Goal: Check status: Check status

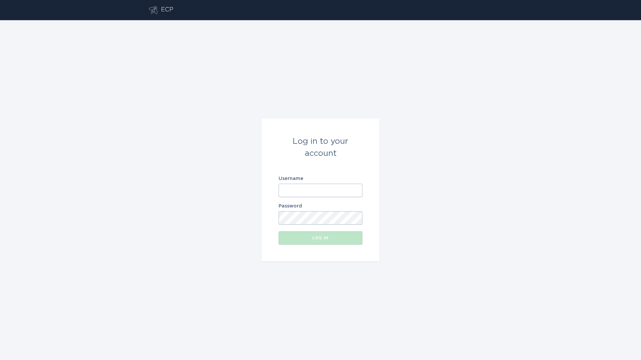
click at [299, 190] on input "Username" at bounding box center [320, 190] width 84 height 13
paste input "[PERSON_NAME][EMAIL_ADDRESS][PERSON_NAME][DOMAIN_NAME]"
type input "[PERSON_NAME][EMAIL_ADDRESS][PERSON_NAME][DOMAIN_NAME]"
click at [315, 236] on div "Log in" at bounding box center [320, 238] width 77 height 4
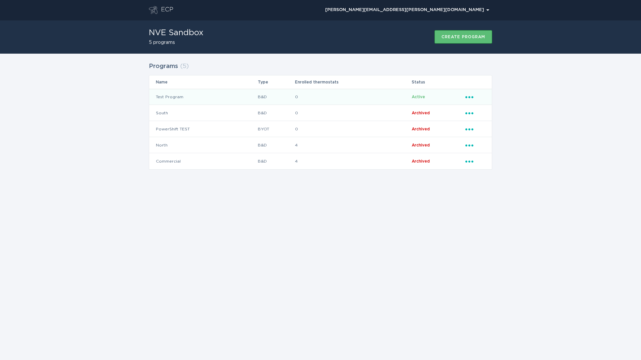
click at [185, 103] on td "Test Program" at bounding box center [203, 97] width 108 height 16
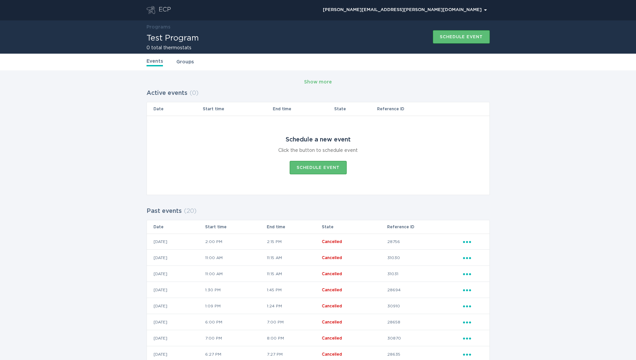
click at [329, 74] on div "Show more Active events ( 0 ) Date Start time End time State Reference ID Sched…" at bounding box center [318, 321] width 636 height 502
click at [328, 80] on div "Show more" at bounding box center [318, 81] width 28 height 7
